Goal: Transaction & Acquisition: Purchase product/service

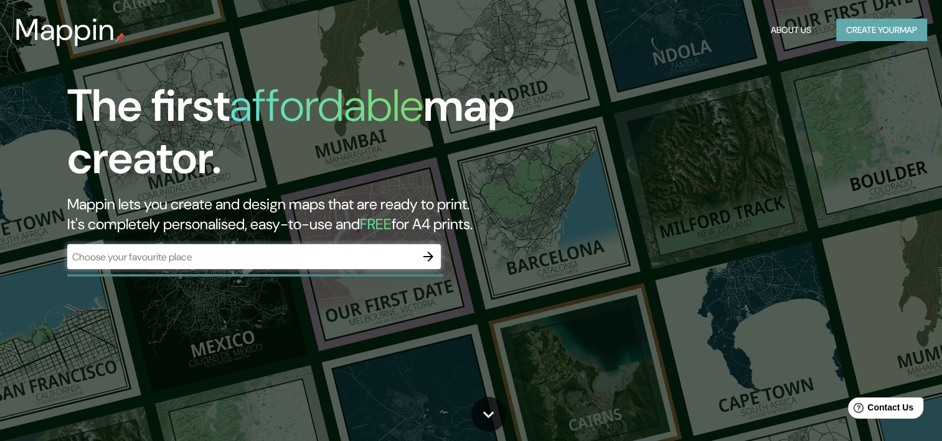
click at [878, 26] on button "Create your map" at bounding box center [881, 30] width 91 height 23
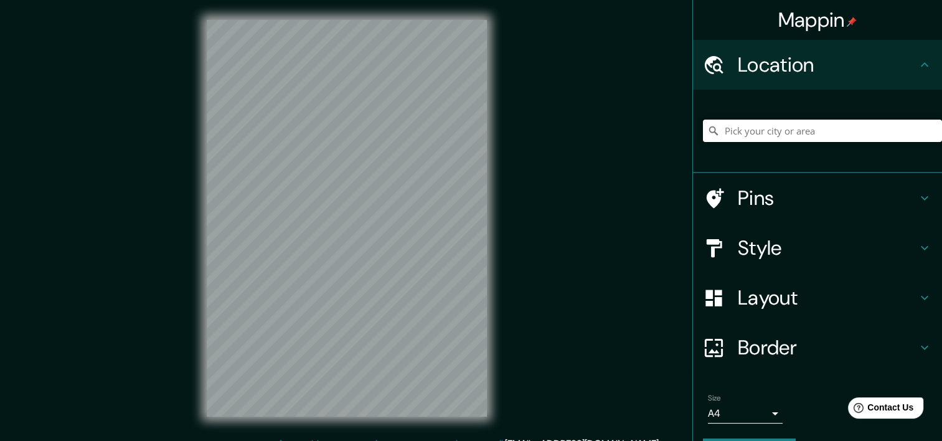
click at [737, 126] on input "Pick your city or area" at bounding box center [822, 131] width 239 height 22
click at [756, 129] on input "Pick your city or area" at bounding box center [822, 131] width 239 height 22
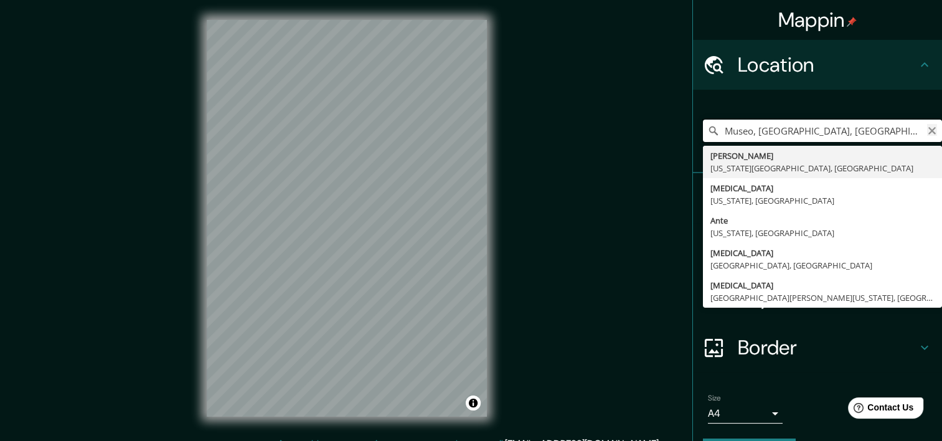
type input "Museo, [GEOGRAPHIC_DATA], [GEOGRAPHIC_DATA][PERSON_NAME], [GEOGRAPHIC_DATA]"
click at [927, 128] on icon "Clear" at bounding box center [932, 131] width 10 height 10
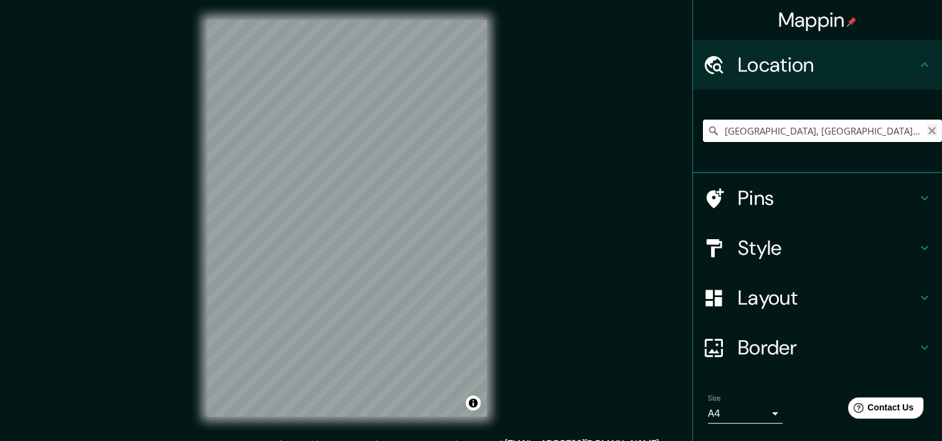
type input "[GEOGRAPHIC_DATA], [GEOGRAPHIC_DATA], [GEOGRAPHIC_DATA][PERSON_NAME] 6200000, […"
click at [927, 128] on icon "Clear" at bounding box center [932, 131] width 10 height 10
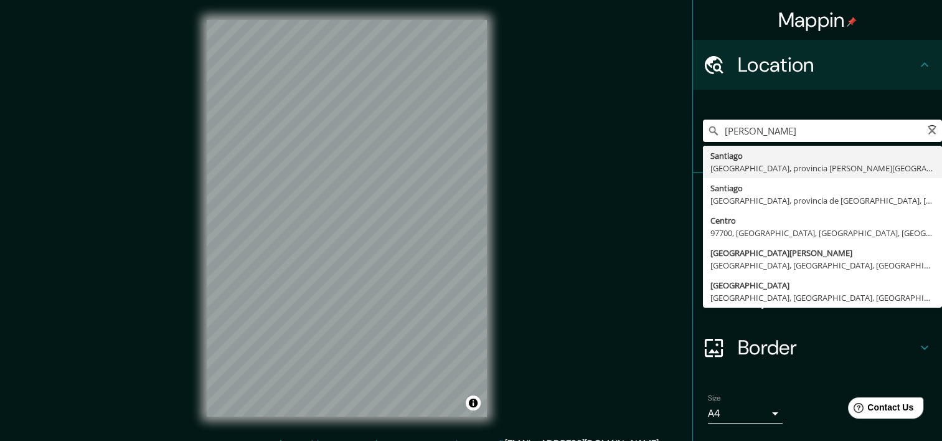
type input "[GEOGRAPHIC_DATA]"
drag, startPoint x: 794, startPoint y: 132, endPoint x: 695, endPoint y: 137, distance: 99.7
click at [703, 137] on input "[GEOGRAPHIC_DATA]" at bounding box center [822, 131] width 239 height 22
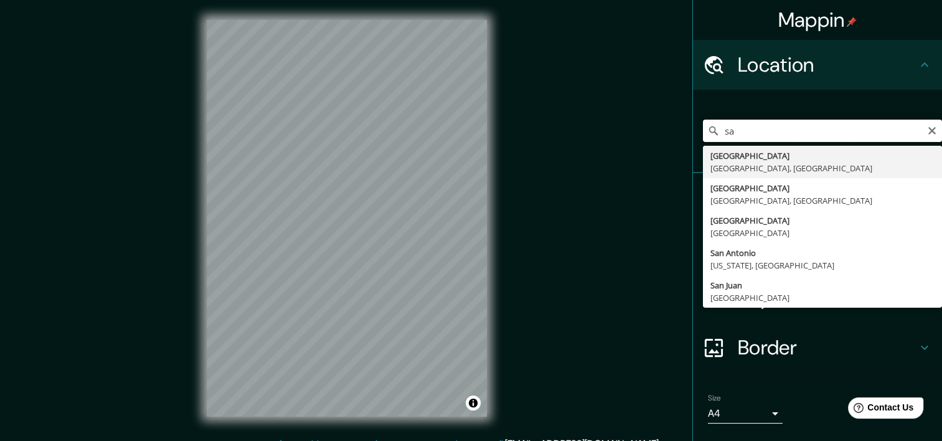
type input "s"
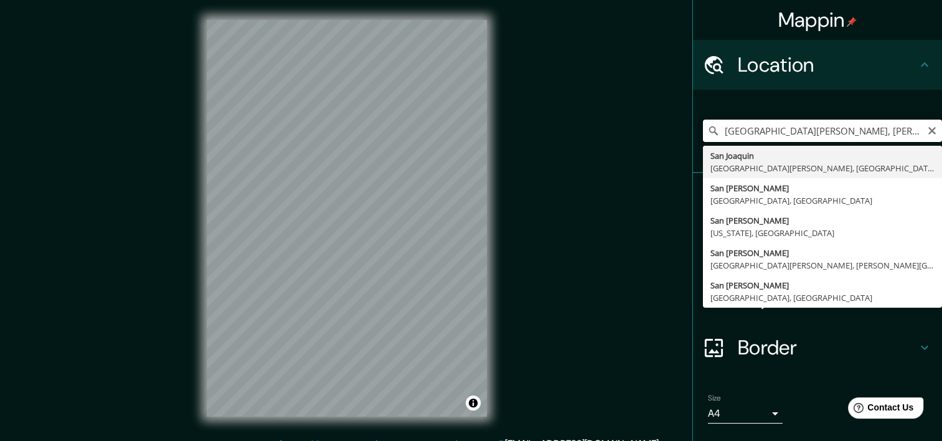
click at [869, 132] on input "[GEOGRAPHIC_DATA][PERSON_NAME], [PERSON_NAME]" at bounding box center [822, 131] width 239 height 22
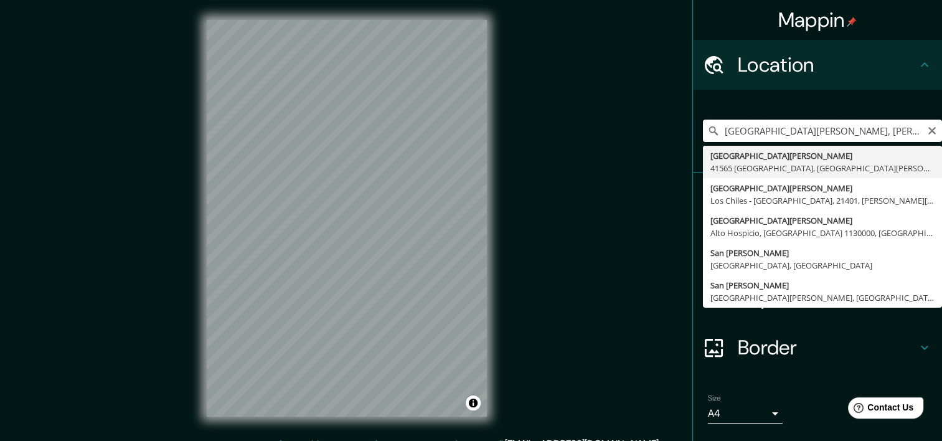
drag, startPoint x: 899, startPoint y: 131, endPoint x: 713, endPoint y: 156, distance: 187.9
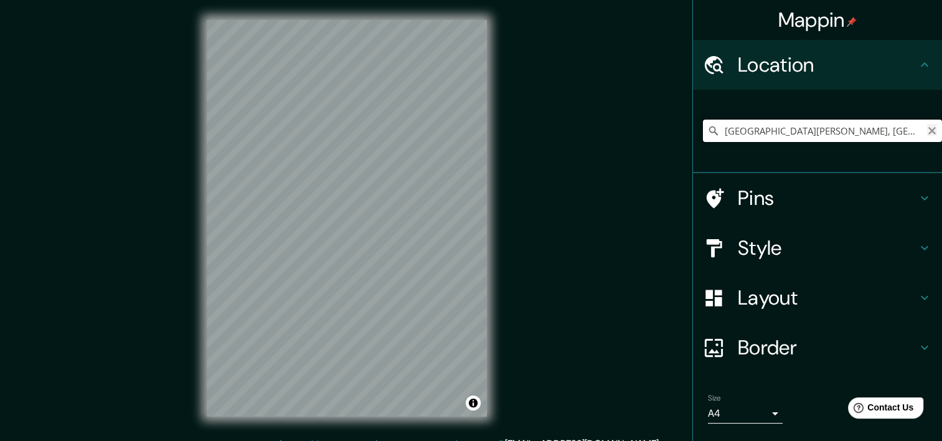
type input "[GEOGRAPHIC_DATA][PERSON_NAME], [GEOGRAPHIC_DATA], [GEOGRAPHIC_DATA][PERSON_NAM…"
click at [928, 131] on icon "Clear" at bounding box center [931, 130] width 7 height 7
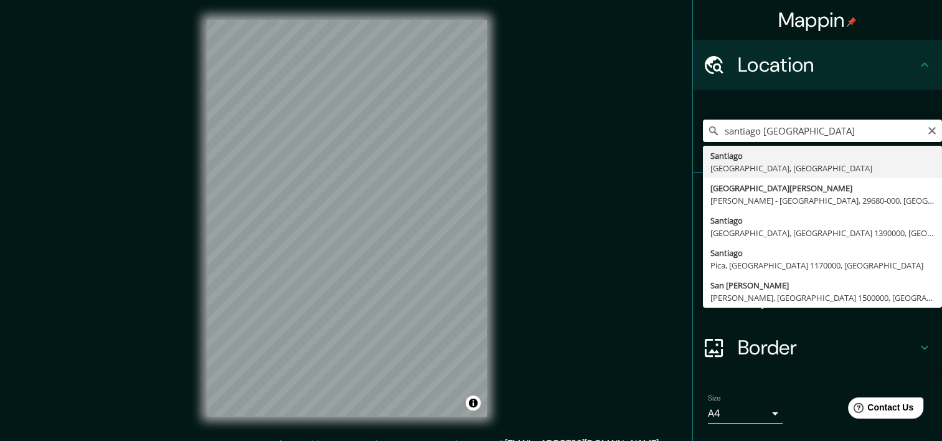
type input "[GEOGRAPHIC_DATA], [GEOGRAPHIC_DATA], [GEOGRAPHIC_DATA]"
